Goal: Transaction & Acquisition: Purchase product/service

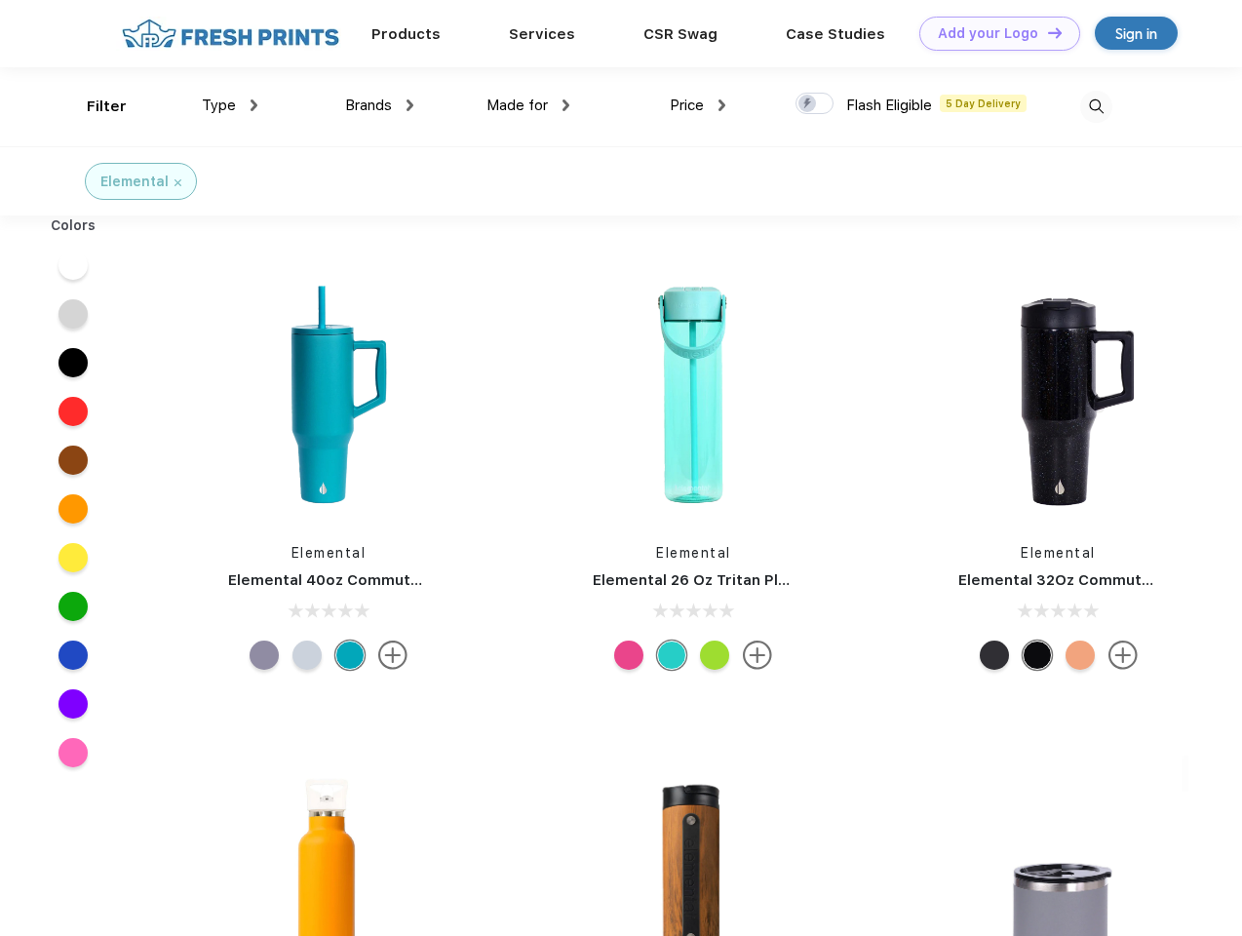
click at [993, 33] on link "Add your Logo Design Tool" at bounding box center [1000, 34] width 161 height 34
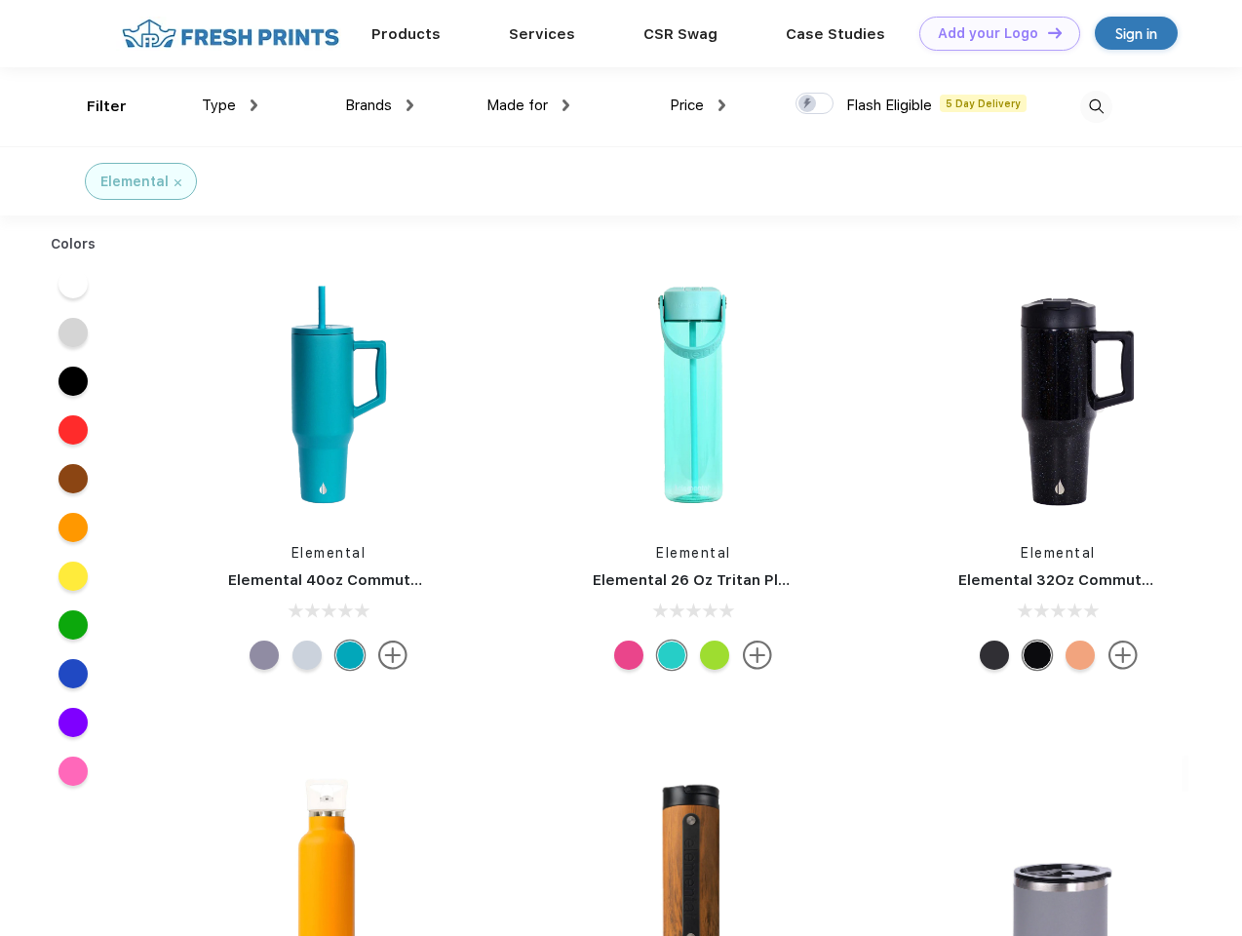
click at [0, 0] on div "Design Tool" at bounding box center [0, 0] width 0 height 0
click at [1046, 32] on link "Add your Logo Design Tool" at bounding box center [1000, 34] width 161 height 34
click at [94, 106] on div "Filter" at bounding box center [107, 107] width 40 height 22
click at [230, 105] on span "Type" at bounding box center [219, 106] width 34 height 18
click at [379, 105] on span "Brands" at bounding box center [368, 106] width 47 height 18
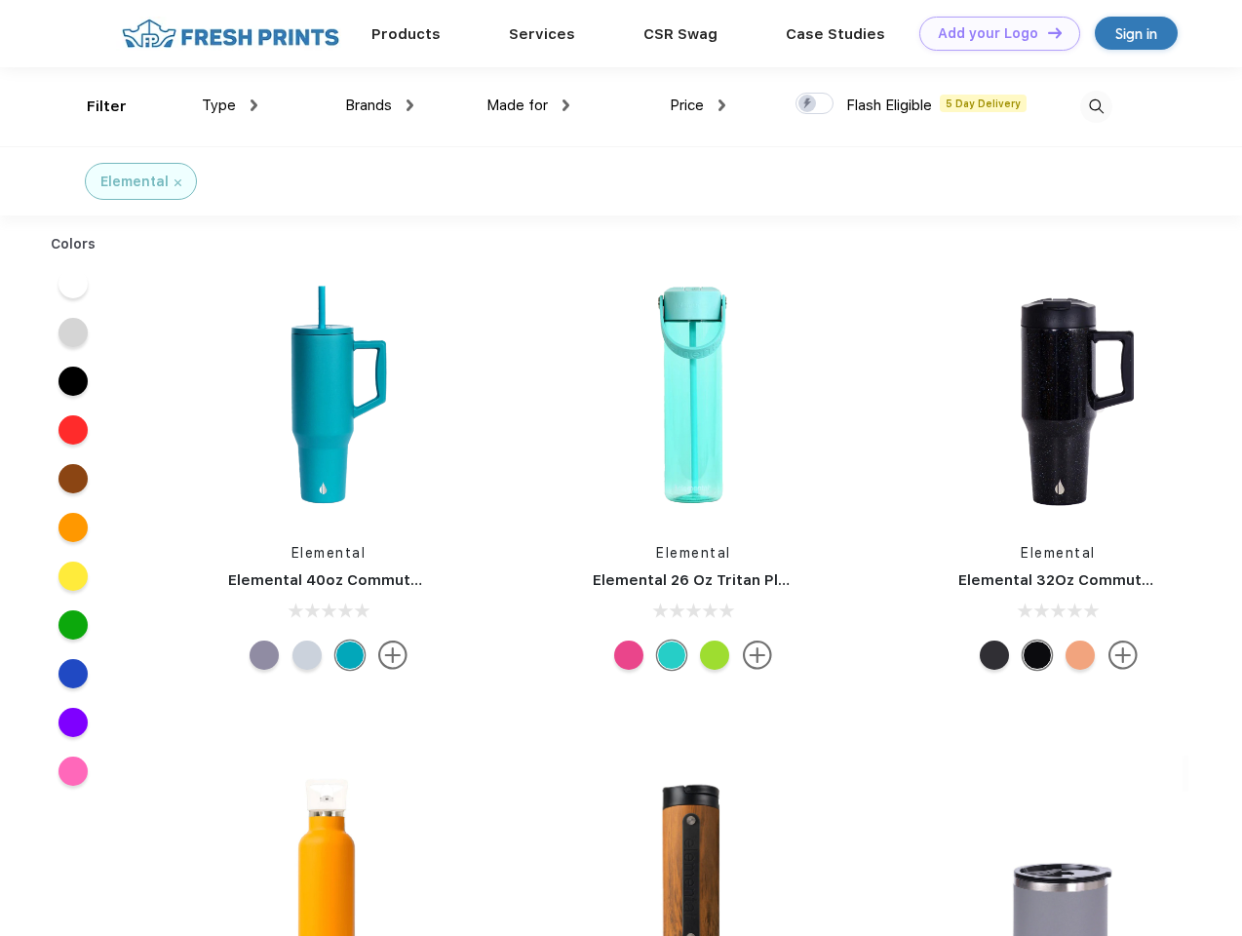
click at [529, 105] on span "Made for" at bounding box center [517, 106] width 61 height 18
click at [698, 105] on span "Price" at bounding box center [687, 106] width 34 height 18
click at [815, 104] on div at bounding box center [815, 103] width 38 height 21
click at [808, 104] on input "checkbox" at bounding box center [802, 98] width 13 height 13
click at [1096, 106] on img at bounding box center [1096, 107] width 32 height 32
